Goal: Navigation & Orientation: Find specific page/section

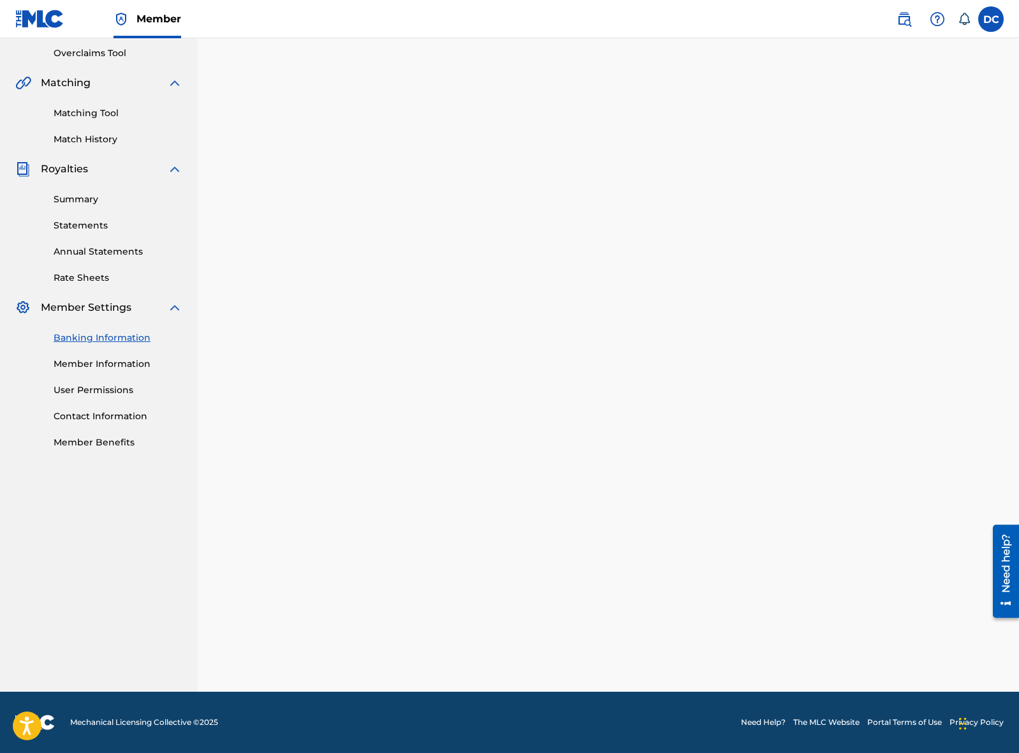
scroll to position [38, 0]
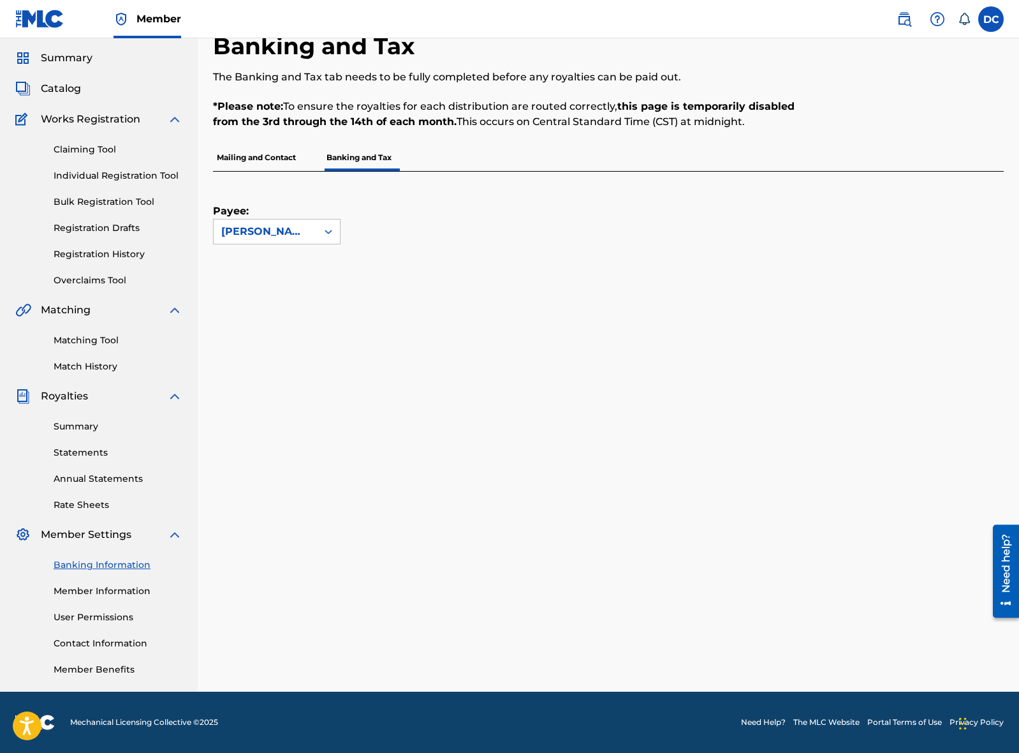
click at [110, 589] on link "Member Information" at bounding box center [118, 590] width 129 height 13
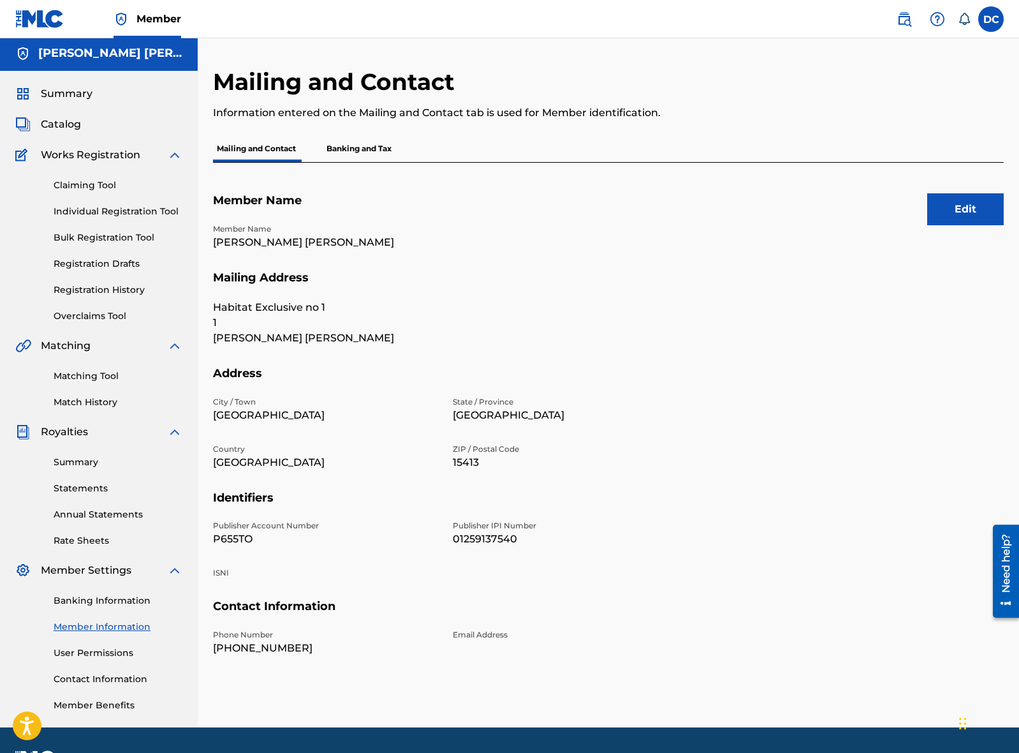
scroll to position [38, 0]
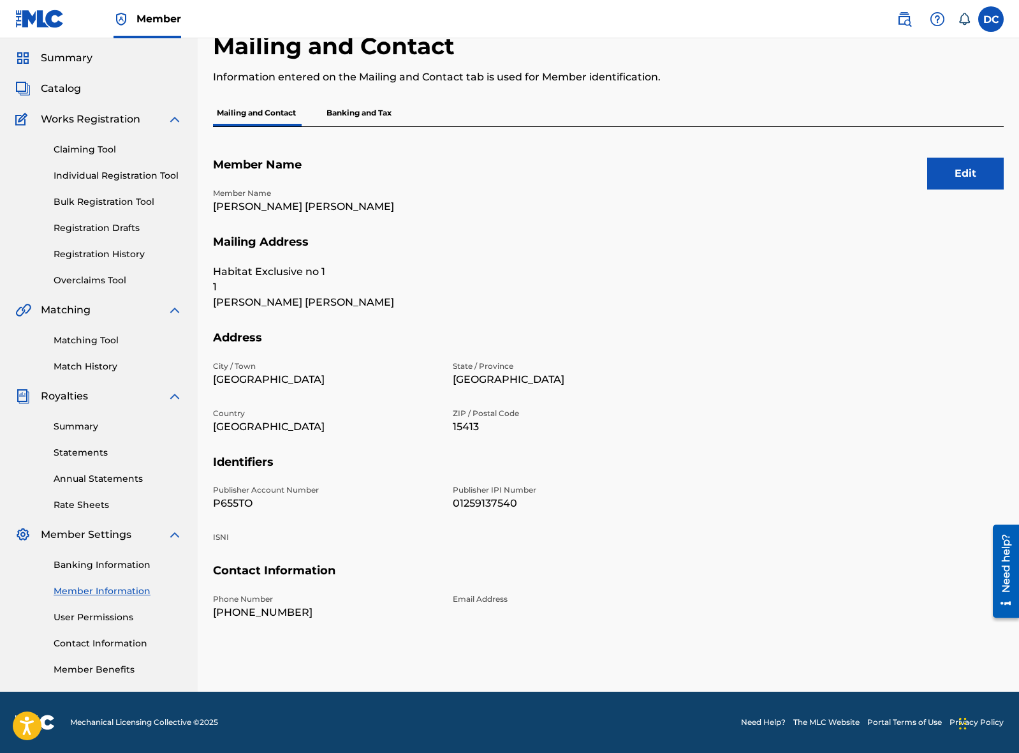
click at [111, 616] on link "User Permissions" at bounding box center [118, 616] width 129 height 13
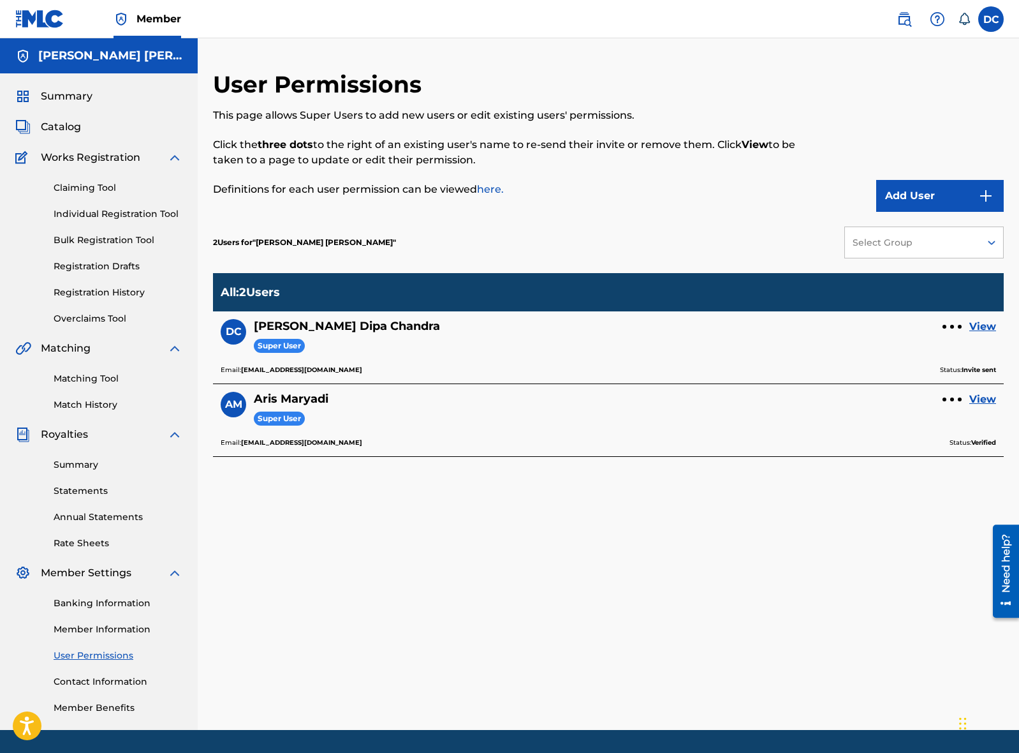
click at [987, 326] on link "View" at bounding box center [982, 326] width 27 height 15
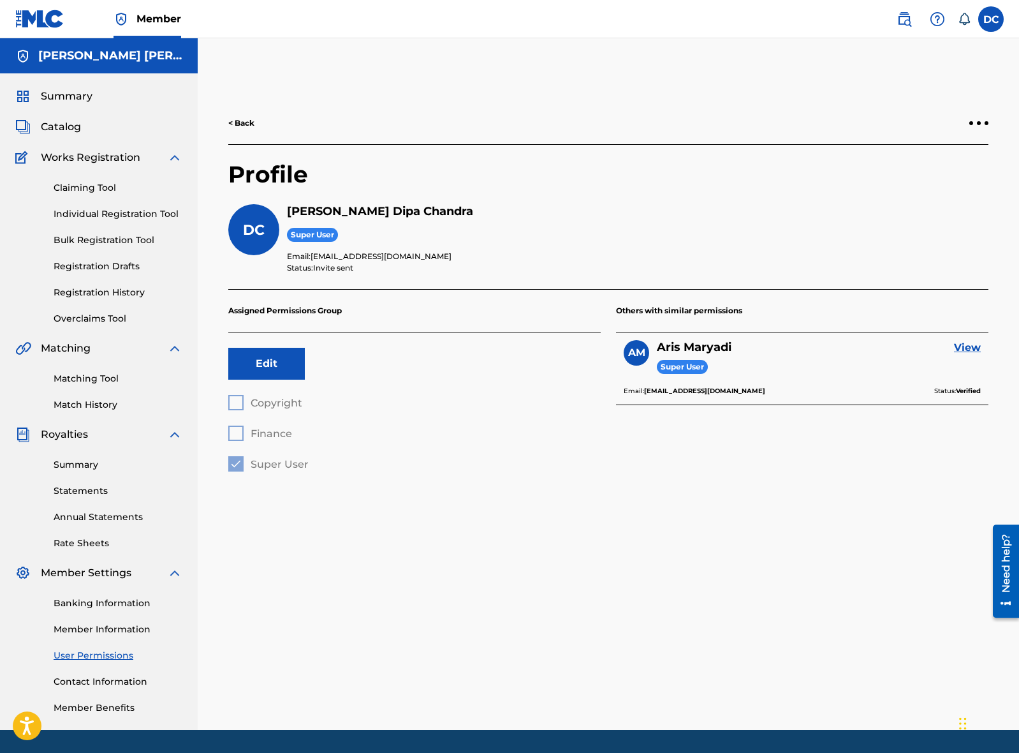
click at [98, 679] on link "Contact Information" at bounding box center [118, 681] width 129 height 13
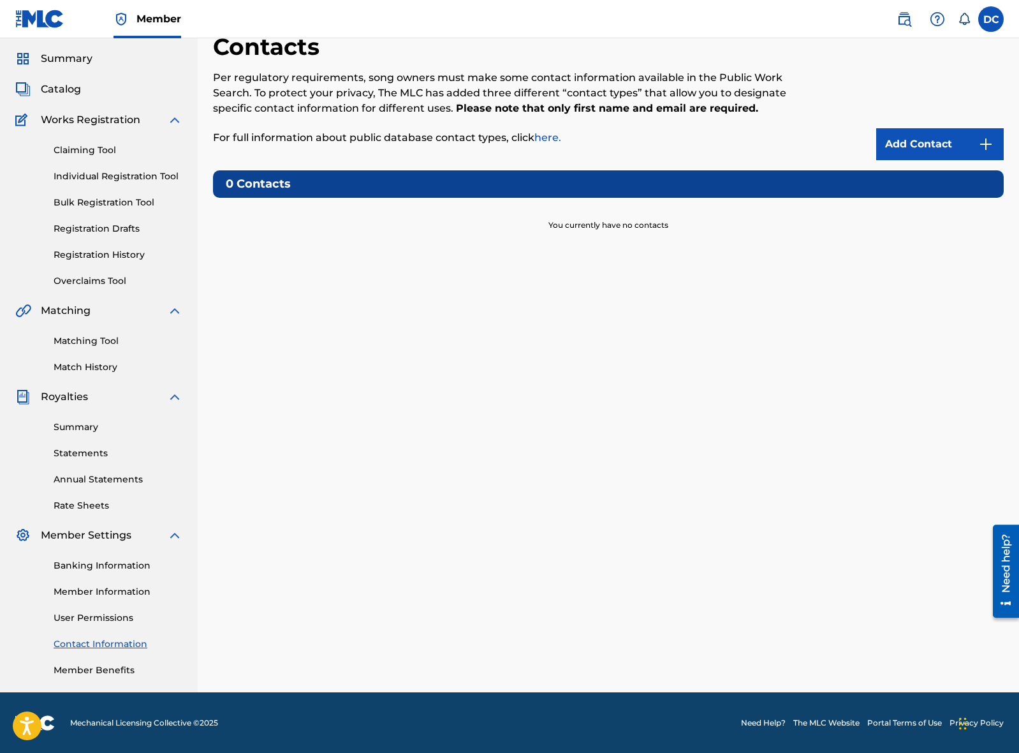
scroll to position [38, 0]
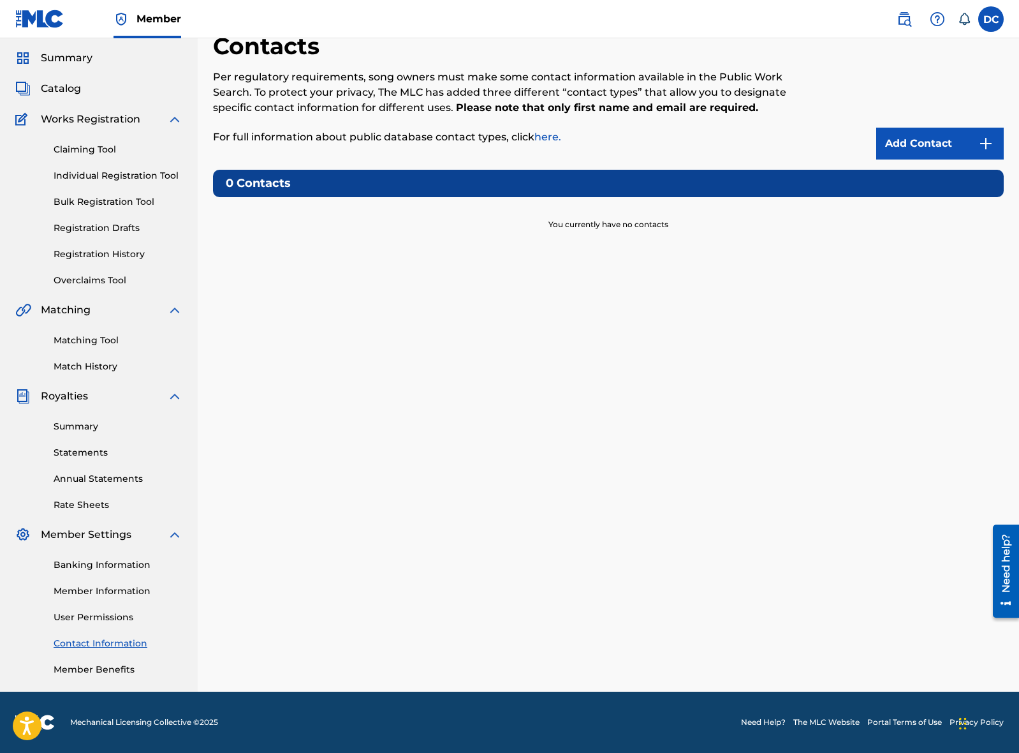
click at [98, 669] on link "Member Benefits" at bounding box center [118, 669] width 129 height 13
